Goal: Transaction & Acquisition: Purchase product/service

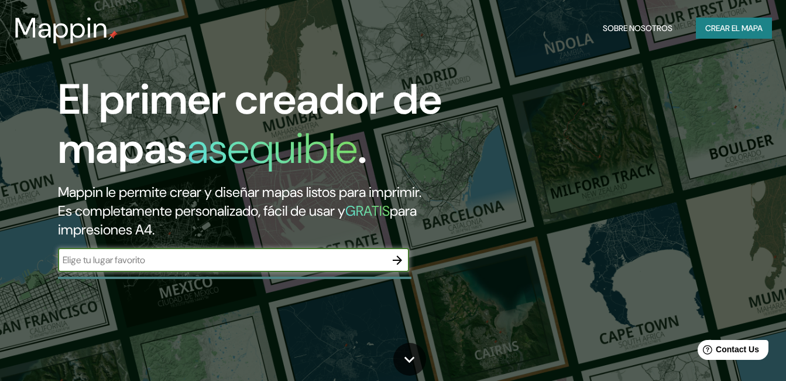
click at [168, 261] on input "text" at bounding box center [222, 259] width 328 height 13
click at [403, 264] on icon "button" at bounding box center [398, 260] width 14 height 14
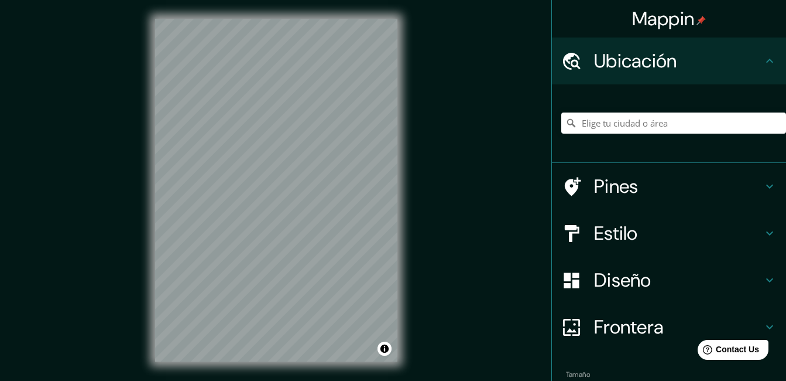
click at [285, 380] on html "Mappin Ubicación Pines Estilo Diseño Frontera Elige un borde. Sugerencia : pued…" at bounding box center [393, 190] width 786 height 381
click at [305, 3] on div "© Mapbox © OpenStreetMap Improve this map" at bounding box center [276, 190] width 280 height 380
click at [419, 262] on div "Mappin Ubicación Pines Estilo Diseño Frontera Elige un borde. Sugerencia : pued…" at bounding box center [393, 199] width 786 height 399
click at [129, 314] on div "Mappin Ubicación Pines Estilo Diseño Frontera Elige un borde. Sugerencia : pued…" at bounding box center [393, 199] width 786 height 399
click at [408, 291] on div "© Mapbox © OpenStreetMap Improve this map" at bounding box center [276, 190] width 280 height 380
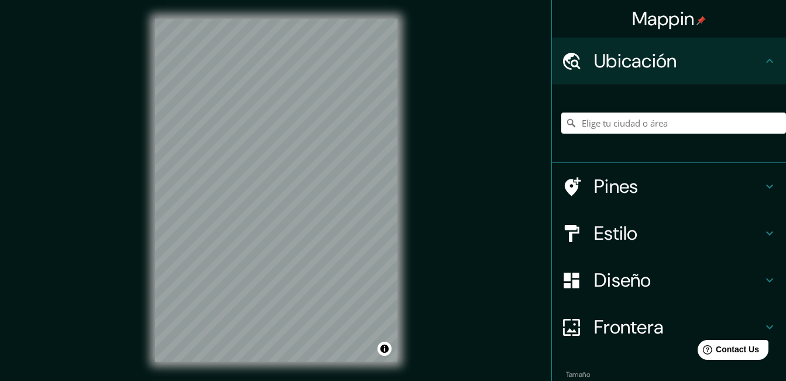
click at [406, 346] on div "© Mapbox © OpenStreetMap Improve this map" at bounding box center [276, 190] width 280 height 380
click at [147, 292] on div "© Mapbox © OpenStreetMap Improve this map" at bounding box center [276, 190] width 280 height 380
click at [132, 289] on div "Mappin Ubicación Pines Estilo Diseño Frontera Elige un borde. Sugerencia : pued…" at bounding box center [393, 199] width 786 height 399
click at [343, 373] on div "© Mapbox © OpenStreetMap Improve this map" at bounding box center [276, 190] width 280 height 380
click at [145, 324] on div "© Mapbox © OpenStreetMap Improve this map" at bounding box center [276, 190] width 280 height 380
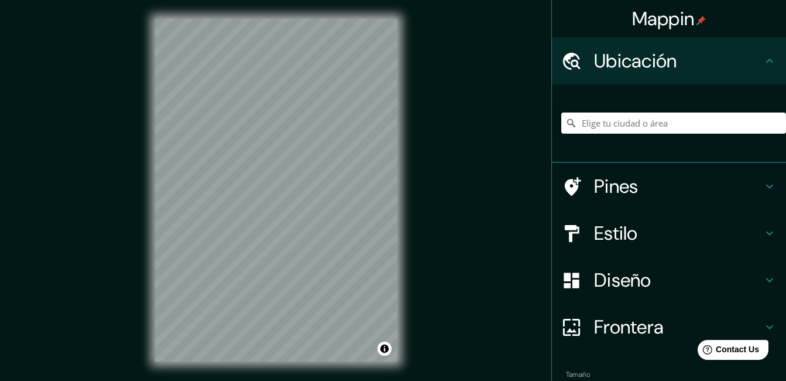
click at [498, 235] on div "Mappin Ubicación Pines Estilo Diseño Frontera Elige un borde. Sugerencia : pued…" at bounding box center [393, 199] width 786 height 399
click at [131, 141] on div "Mappin Ubicación Pines Estilo Diseño Frontera Elige un borde. Sugerencia : pued…" at bounding box center [393, 199] width 786 height 399
click at [149, 288] on div "© Mapbox © OpenStreetMap Improve this map" at bounding box center [276, 190] width 280 height 380
click at [249, 369] on div "© Mapbox © OpenStreetMap Improve this map" at bounding box center [276, 190] width 280 height 380
click at [420, 258] on div "Mappin Ubicación Pines Estilo Diseño Frontera Elige un borde. Sugerencia : pued…" at bounding box center [393, 199] width 786 height 399
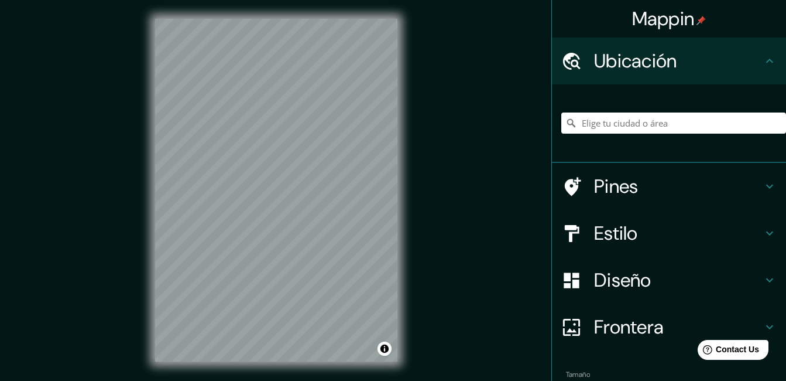
click at [124, 258] on div "Mappin Ubicación Pines Estilo Diseño Frontera Elige un borde. Sugerencia : pued…" at bounding box center [393, 199] width 786 height 399
click at [310, 380] on html "Mappin Ubicación Pines Estilo Diseño Frontera Elige un borde. Sugerencia : pued…" at bounding box center [393, 190] width 786 height 381
click at [432, 278] on div "Mappin Ubicación Pines Estilo Diseño Frontera Elige un borde. Sugerencia : pued…" at bounding box center [393, 199] width 786 height 399
click at [405, 225] on div "© Mapbox © OpenStreetMap Improve this map" at bounding box center [276, 190] width 280 height 380
click at [416, 218] on div "Mappin Ubicación Pines Estilo Diseño Frontera Elige un borde. Sugerencia : pued…" at bounding box center [393, 199] width 786 height 399
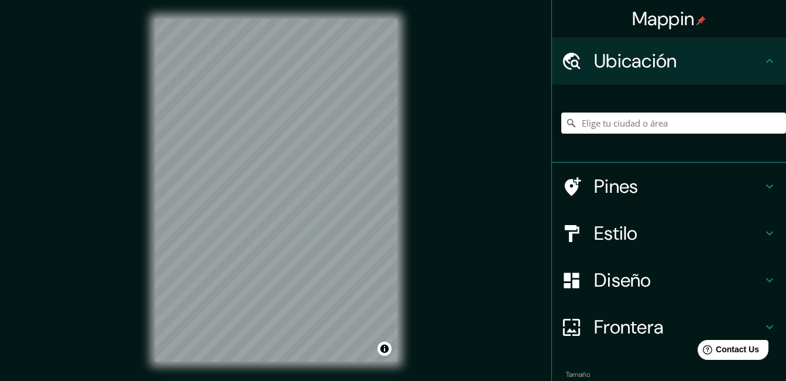
click at [288, 380] on html "Mappin Ubicación Pines Estilo Diseño Frontera Elige un borde. Sugerencia : pued…" at bounding box center [393, 190] width 786 height 381
click at [130, 340] on div "Mappin Ubicación Pines Estilo Diseño Frontera Elige un borde. Sugerencia : pued…" at bounding box center [393, 199] width 786 height 399
click at [96, 296] on div "Mappin Ubicación Pines Estilo Diseño Frontera Elige un borde. Sugerencia : pued…" at bounding box center [393, 199] width 786 height 399
click at [130, 287] on div "Mappin Ubicación Pines Estilo Diseño Frontera Elige un borde. Sugerencia : pued…" at bounding box center [393, 199] width 786 height 399
click at [77, 340] on div "Mappin Ubicación Pines Estilo Diseño Frontera Elige un borde. Sugerencia : pued…" at bounding box center [393, 199] width 786 height 399
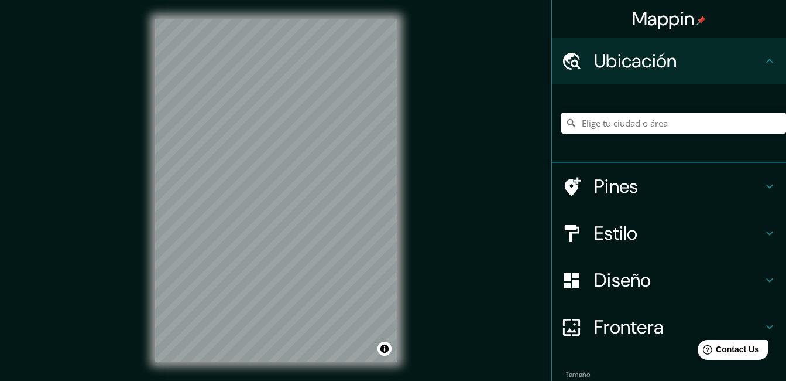
click at [373, 365] on div "© Mapbox © OpenStreetMap Improve this map" at bounding box center [276, 190] width 280 height 380
click at [375, 367] on div "© Mapbox © OpenStreetMap Improve this map" at bounding box center [276, 190] width 280 height 380
click at [432, 117] on div "Mappin Ubicación Pines Estilo Diseño Frontera Elige un borde. Sugerencia : pued…" at bounding box center [393, 199] width 786 height 399
click at [280, 0] on html "Mappin Ubicación Pines Estilo Diseño Frontera Elige un borde. Sugerencia : pued…" at bounding box center [393, 190] width 786 height 381
click at [281, 164] on div at bounding box center [282, 164] width 9 height 9
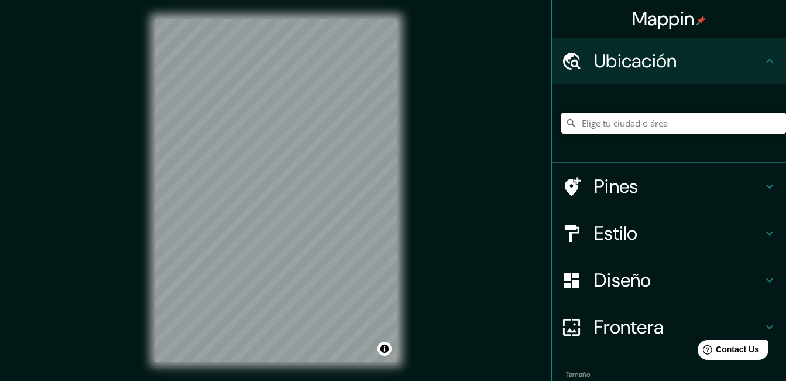
click at [401, 275] on div "© Mapbox © OpenStreetMap Improve this map" at bounding box center [276, 190] width 280 height 380
click at [474, 82] on div "Mappin Ubicación Pines Estilo Diseño Frontera Elige un borde. Sugerencia : pued…" at bounding box center [393, 199] width 786 height 399
click at [261, 363] on div "© Mapbox © OpenStreetMap Improve this map" at bounding box center [276, 190] width 280 height 380
click at [401, 281] on div "© Mapbox © OpenStreetMap Improve this map" at bounding box center [276, 190] width 280 height 380
click at [131, 138] on div "Mappin Ubicación Pines Estilo Diseño Frontera Elige un borde. Sugerencia : pued…" at bounding box center [393, 199] width 786 height 399
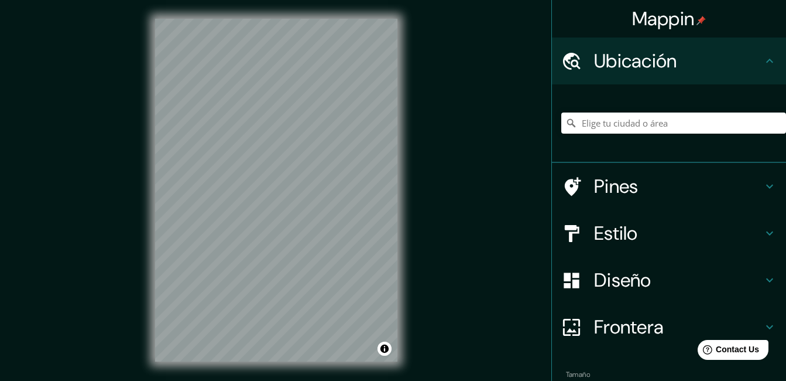
click at [417, 380] on html "Mappin Ubicación Pines Estilo Diseño Frontera Elige un borde. Sugerencia : pued…" at bounding box center [393, 190] width 786 height 381
click at [447, 252] on div "Mappin Ubicación Pines Estilo Diseño Frontera Elige un borde. Sugerencia : pued…" at bounding box center [393, 199] width 786 height 399
click at [238, 380] on html "Mappin Ubicación Pines Estilo Diseño Frontera Elige un borde. Sugerencia : pued…" at bounding box center [393, 190] width 786 height 381
click at [103, 164] on div "Mappin Ubicación Pines Estilo Diseño Frontera Elige un borde. Sugerencia : pued…" at bounding box center [393, 199] width 786 height 399
click at [143, 199] on div "© Mapbox © OpenStreetMap Improve this map" at bounding box center [276, 190] width 280 height 380
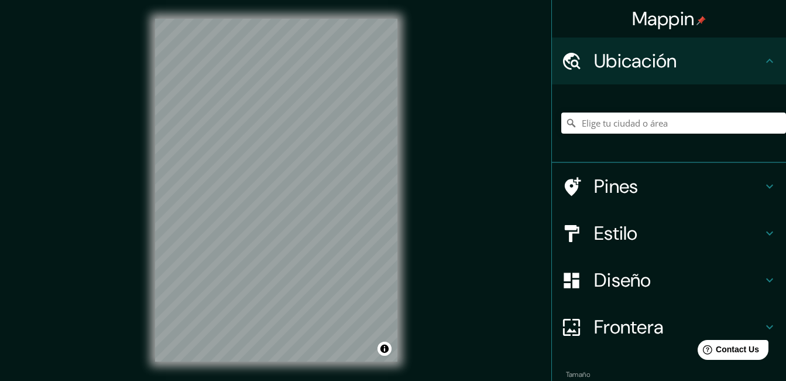
click at [116, 201] on div "Mappin Ubicación Pines Estilo Diseño Frontera Elige un borde. Sugerencia : pued…" at bounding box center [393, 199] width 786 height 399
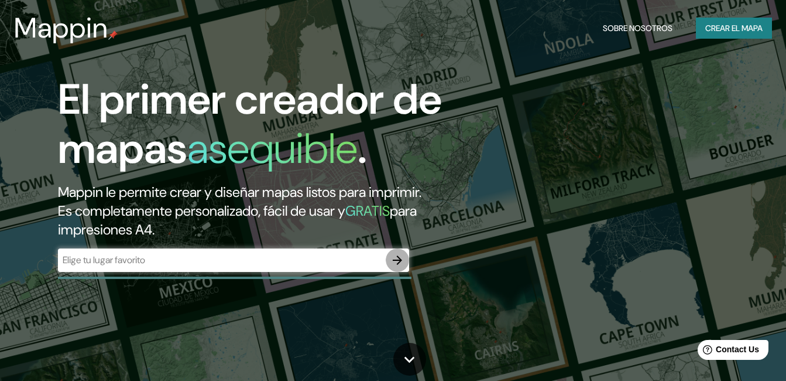
click at [403, 262] on icon "button" at bounding box center [398, 260] width 14 height 14
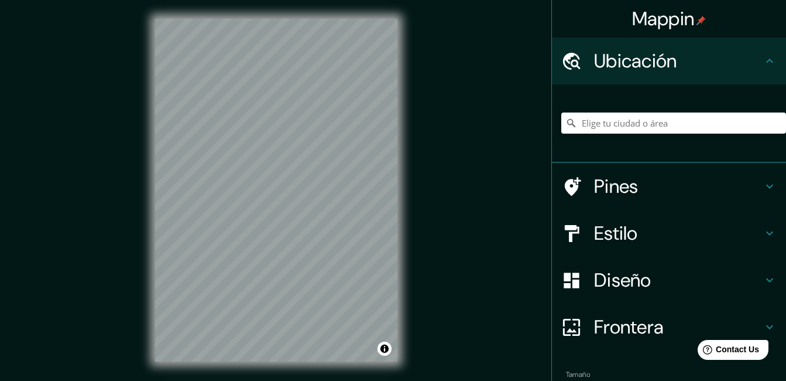
click at [405, 299] on div "© Mapbox © OpenStreetMap Improve this map" at bounding box center [276, 190] width 280 height 380
click at [254, 378] on div "© Mapbox © OpenStreetMap Improve this map" at bounding box center [276, 190] width 280 height 380
click at [266, 380] on html "Mappin Ubicación Pines Estilo Diseño Frontera Elige un borde. Sugerencia : pued…" at bounding box center [393, 190] width 786 height 381
drag, startPoint x: 294, startPoint y: 183, endPoint x: 305, endPoint y: 164, distance: 21.5
click at [305, 164] on div at bounding box center [304, 162] width 9 height 9
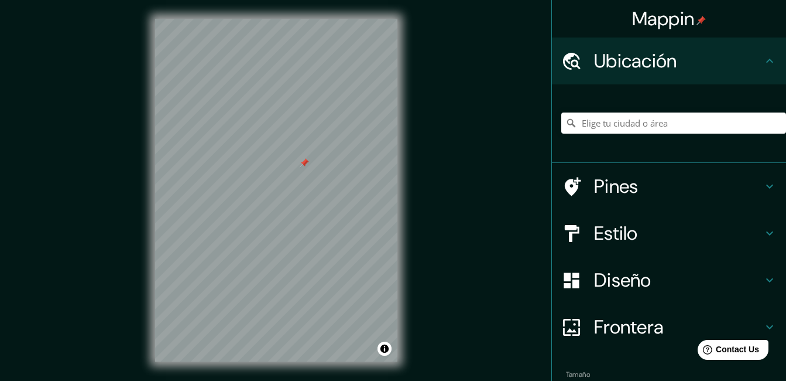
click at [304, 162] on div at bounding box center [304, 162] width 9 height 9
click at [269, 118] on div at bounding box center [271, 119] width 9 height 9
click at [418, 275] on div "Mappin Ubicación Pines Estilo Diseño Frontera Elige un borde. Sugerencia : pued…" at bounding box center [393, 199] width 786 height 399
click at [152, 237] on div "© Mapbox © OpenStreetMap Improve this map" at bounding box center [276, 190] width 280 height 380
click at [333, 259] on div "© Mapbox © OpenStreetMap Improve this map" at bounding box center [276, 190] width 280 height 380
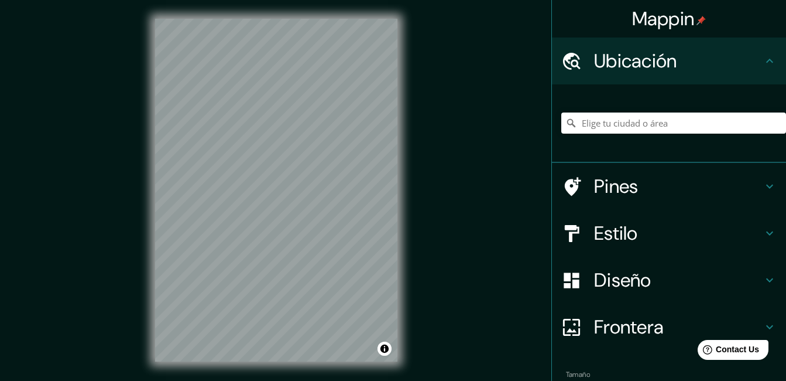
drag, startPoint x: 145, startPoint y: 148, endPoint x: 447, endPoint y: 374, distance: 377.4
click at [447, 374] on div "Mappin Ubicación Pines Estilo Diseño Frontera Elige un borde. Sugerencia : pued…" at bounding box center [393, 199] width 786 height 399
click at [313, 363] on div "© Mapbox © OpenStreetMap Improve this map" at bounding box center [276, 190] width 280 height 380
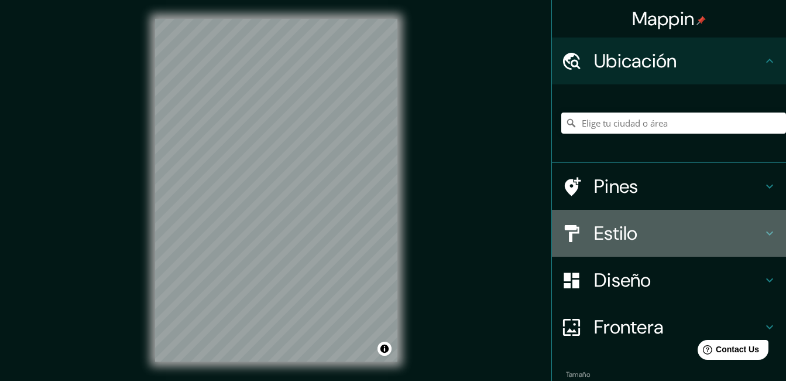
click at [765, 234] on icon at bounding box center [770, 233] width 14 height 14
